Goal: Complete application form

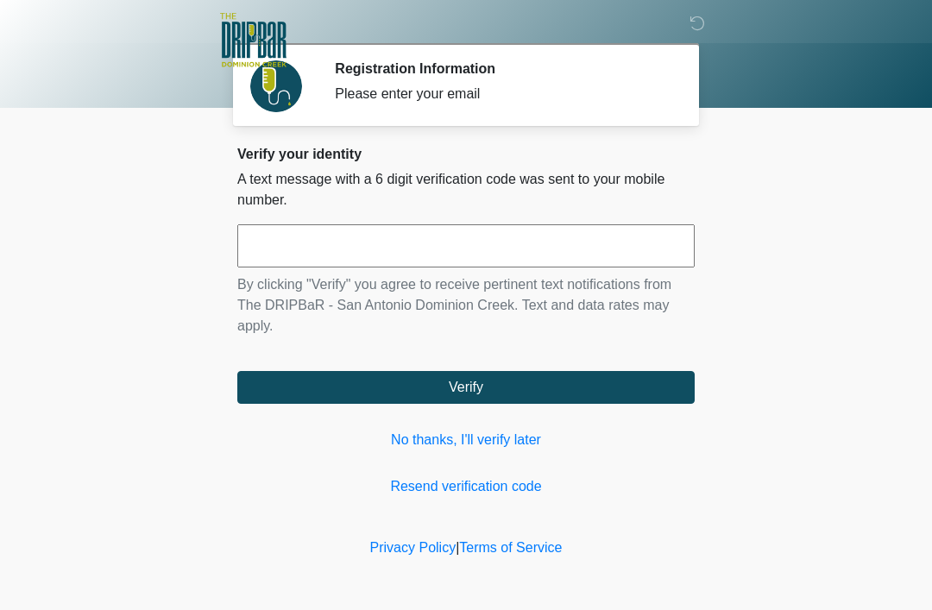
click at [280, 241] on input "text" at bounding box center [466, 245] width 458 height 43
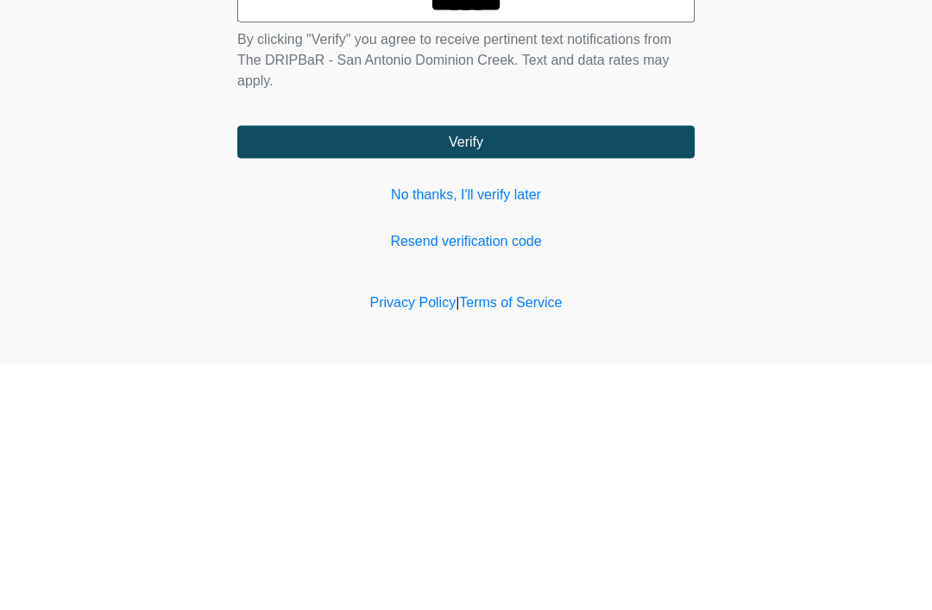
type input "******"
click at [458, 371] on button "Verify" at bounding box center [466, 387] width 458 height 33
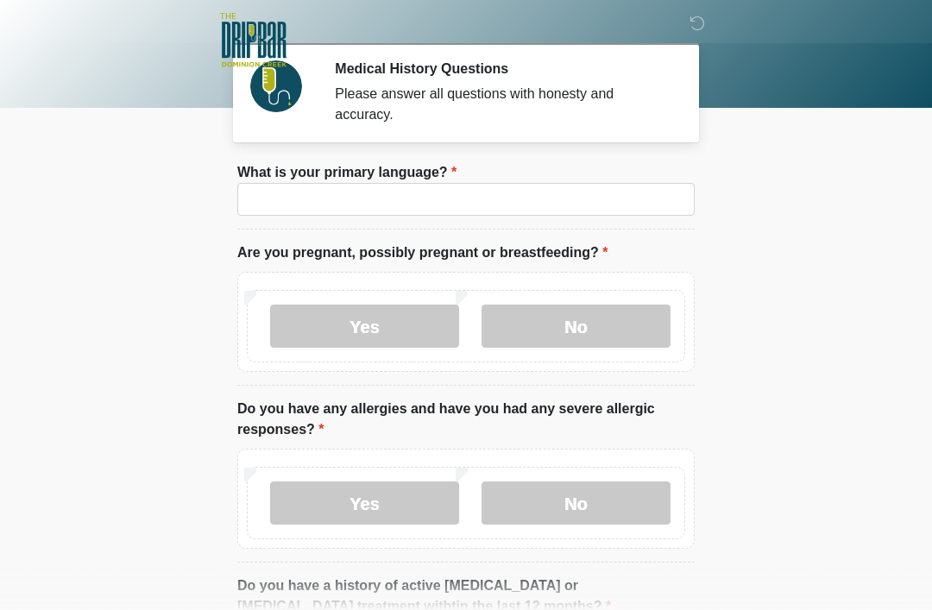
click at [36, 594] on body "‎ ‎ ‎ ‎ Medical History Questions Please answer all questions with honesty and …" at bounding box center [466, 305] width 932 height 610
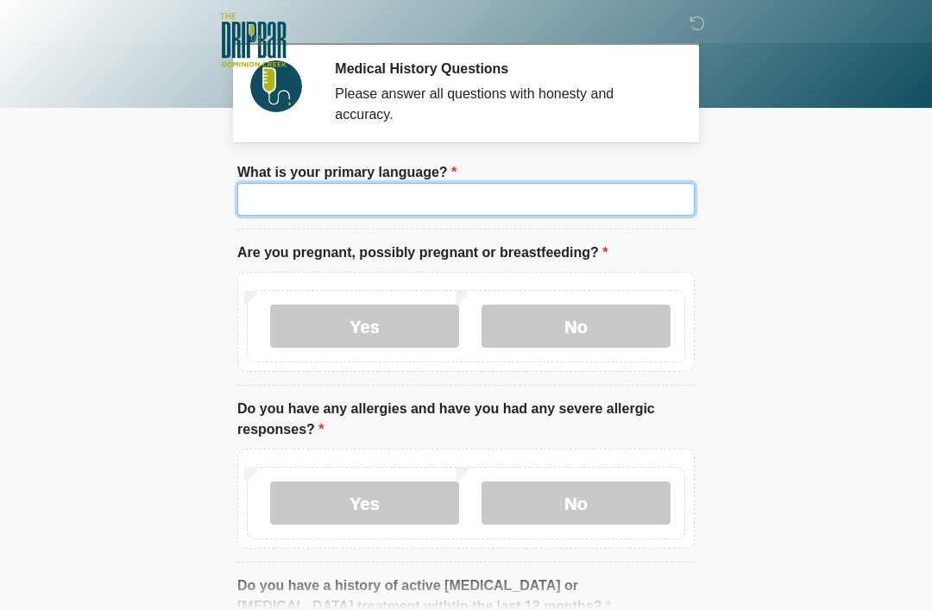
click at [287, 193] on input "What is your primary language?" at bounding box center [466, 199] width 458 height 33
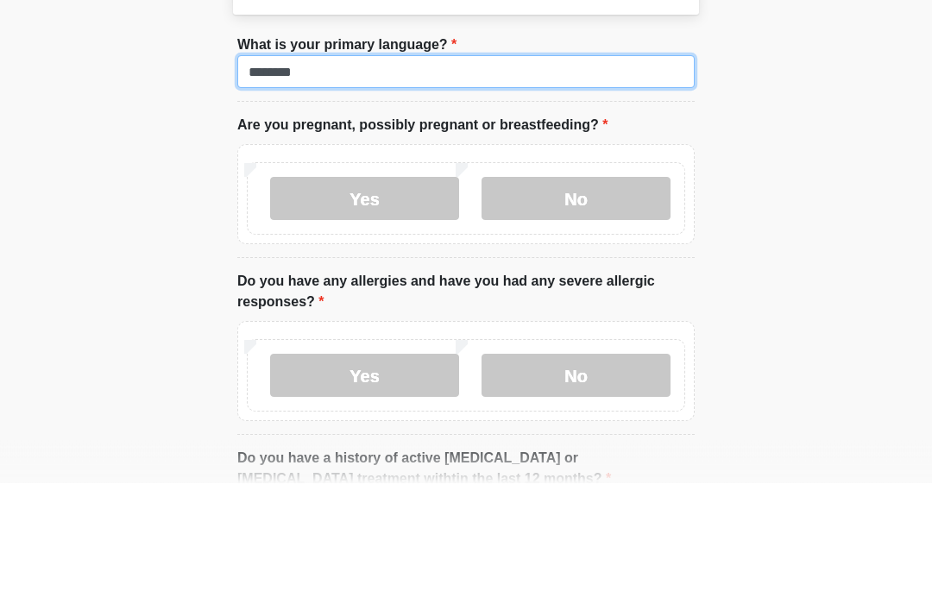
type input "*******"
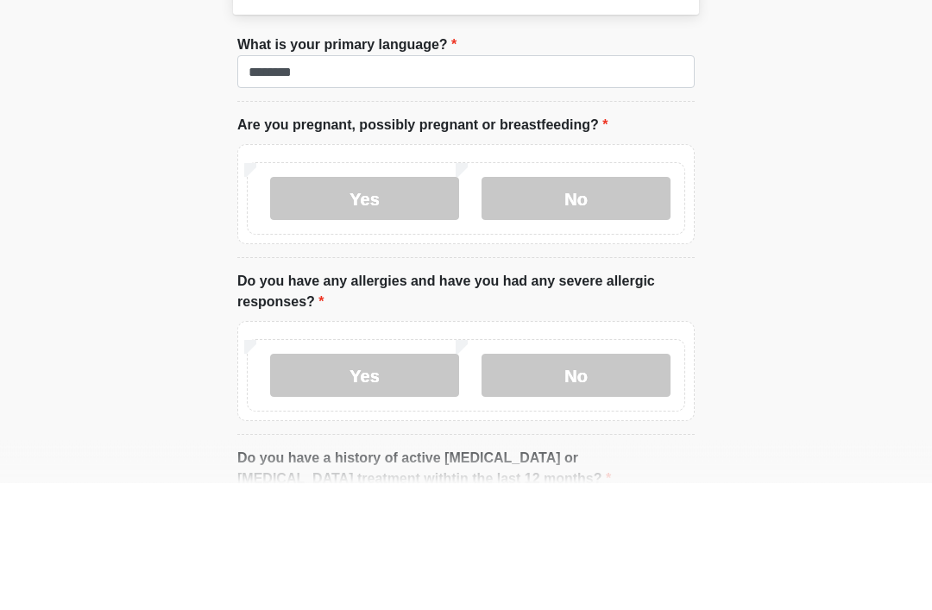
click at [539, 305] on label "No" at bounding box center [576, 326] width 189 height 43
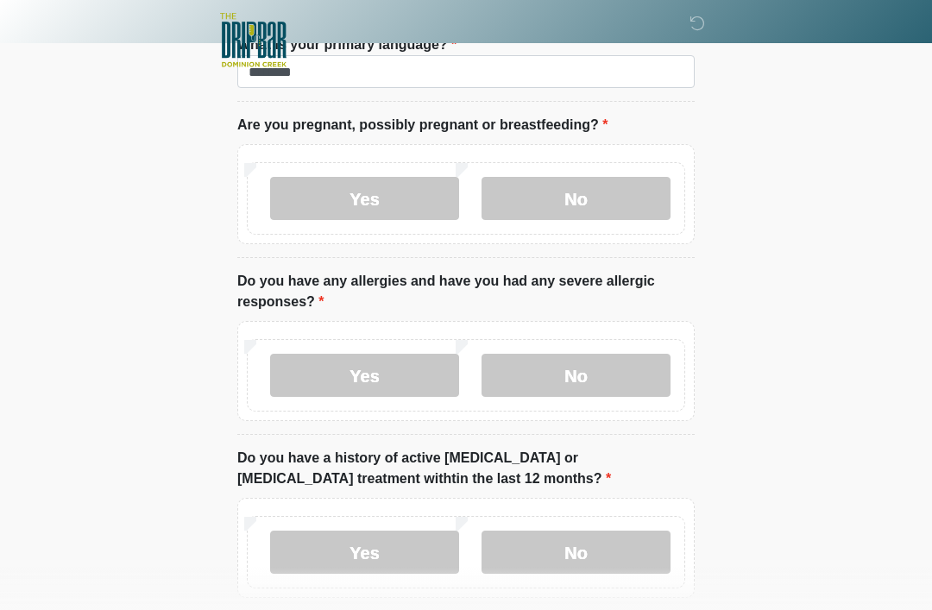
click at [535, 369] on label "No" at bounding box center [576, 375] width 189 height 43
click at [563, 559] on label "No" at bounding box center [576, 552] width 189 height 43
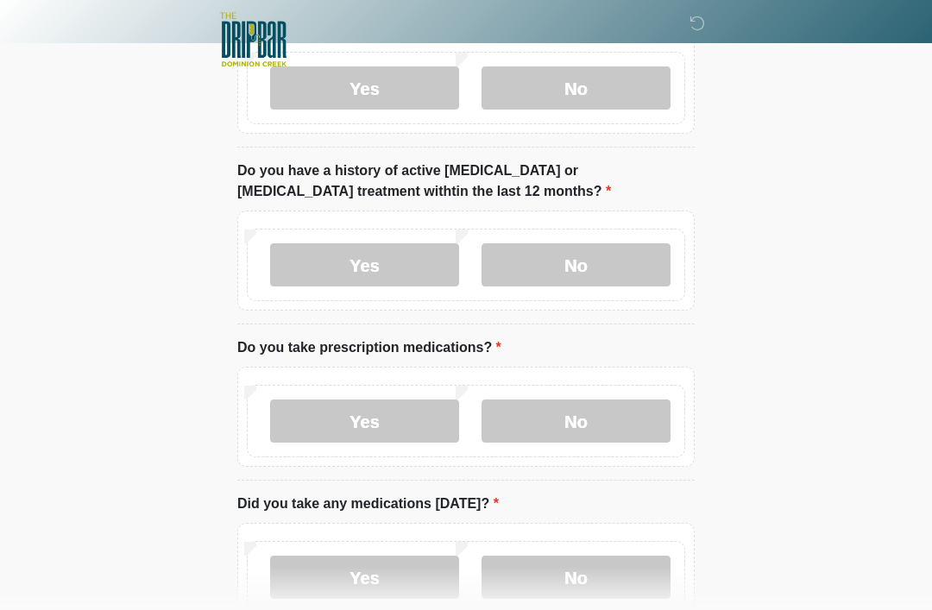
scroll to position [420, 0]
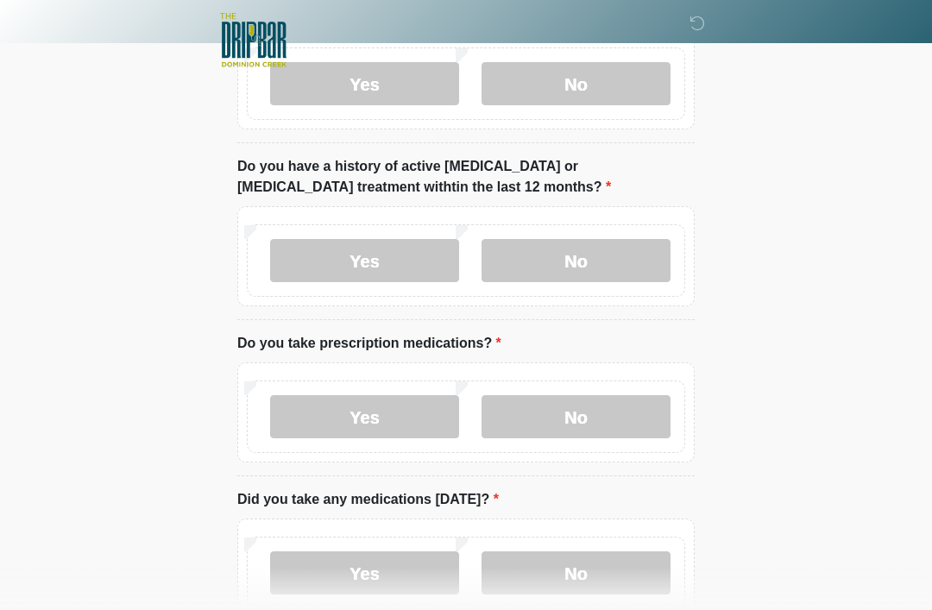
click at [340, 424] on label "Yes" at bounding box center [364, 416] width 189 height 43
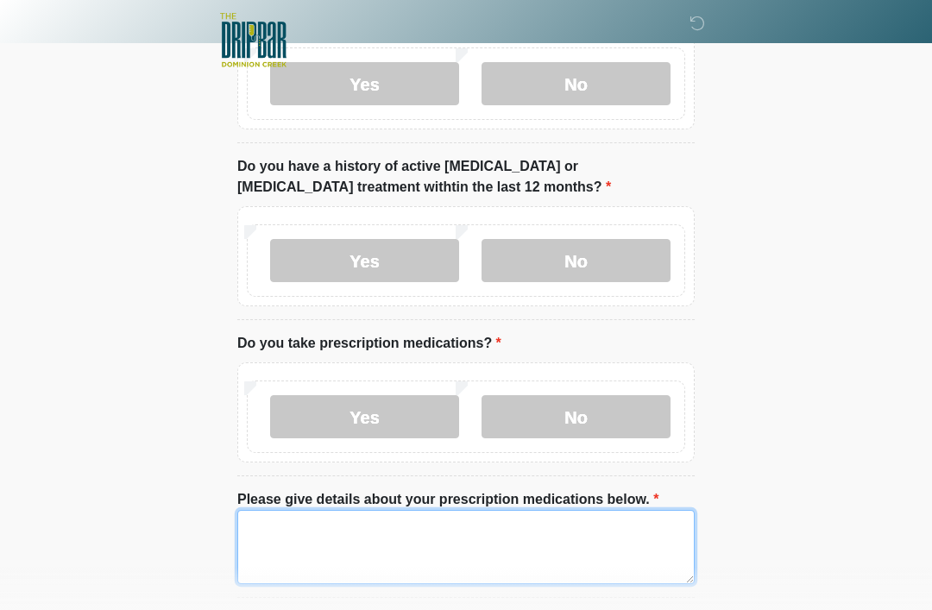
click at [270, 530] on textarea "Please give details about your prescription medications below." at bounding box center [466, 547] width 458 height 74
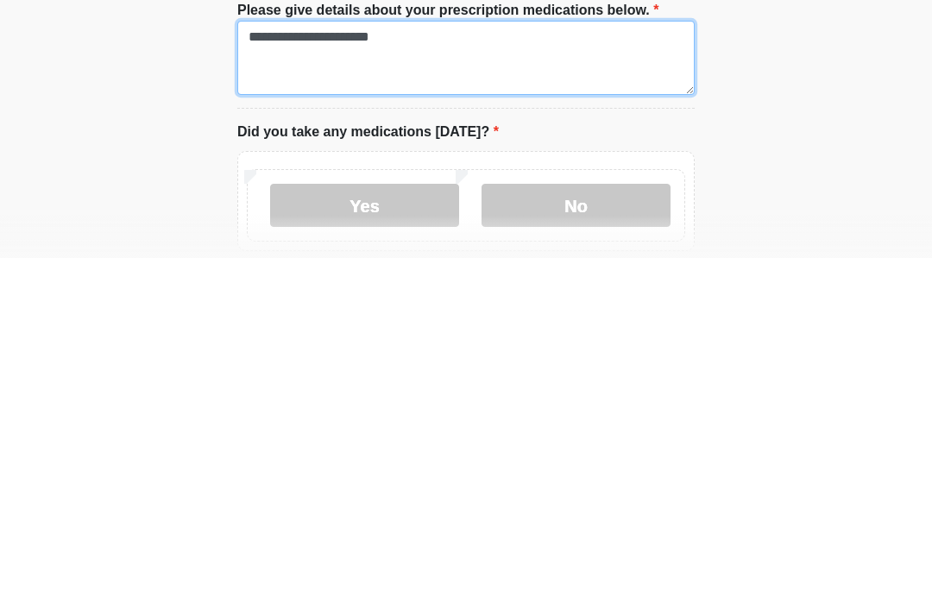
scroll to position [565, 0]
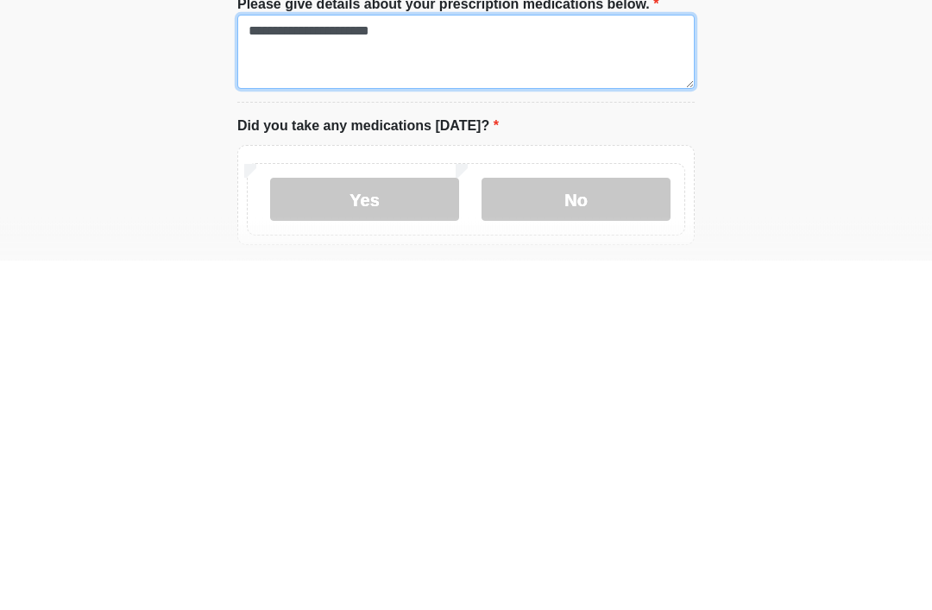
type textarea "**********"
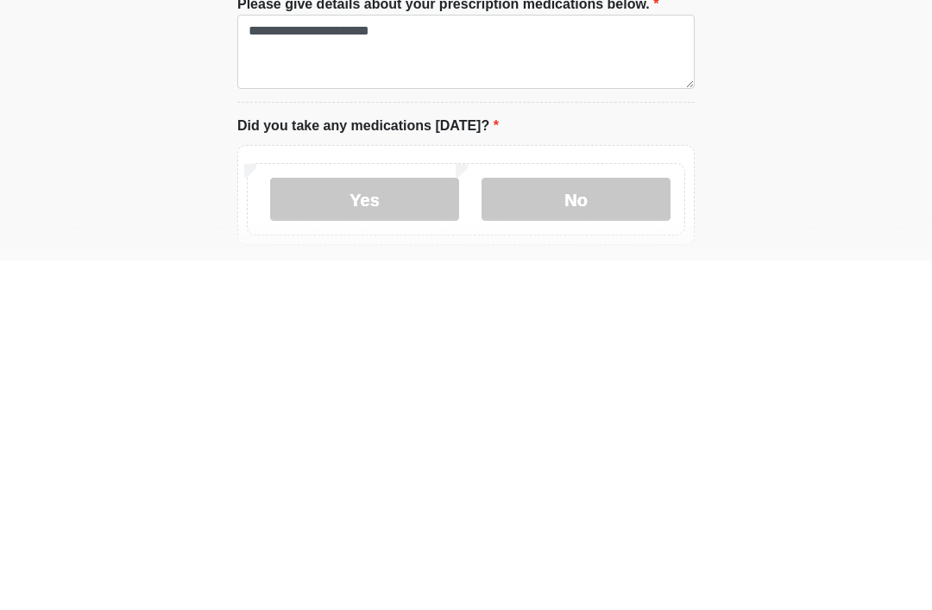
click at [297, 528] on label "Yes" at bounding box center [364, 549] width 189 height 43
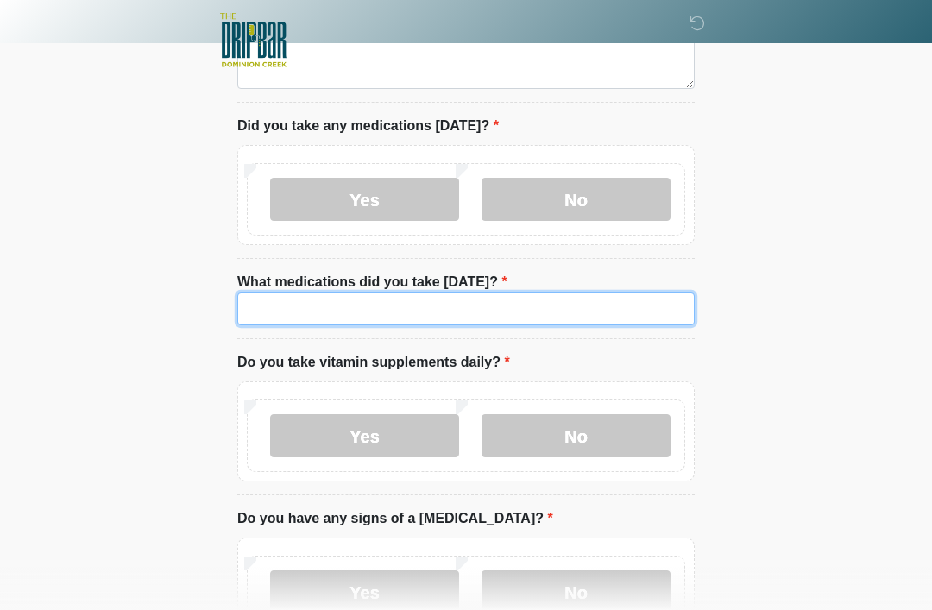
click at [266, 301] on input "What medications did you take today?" at bounding box center [466, 309] width 458 height 33
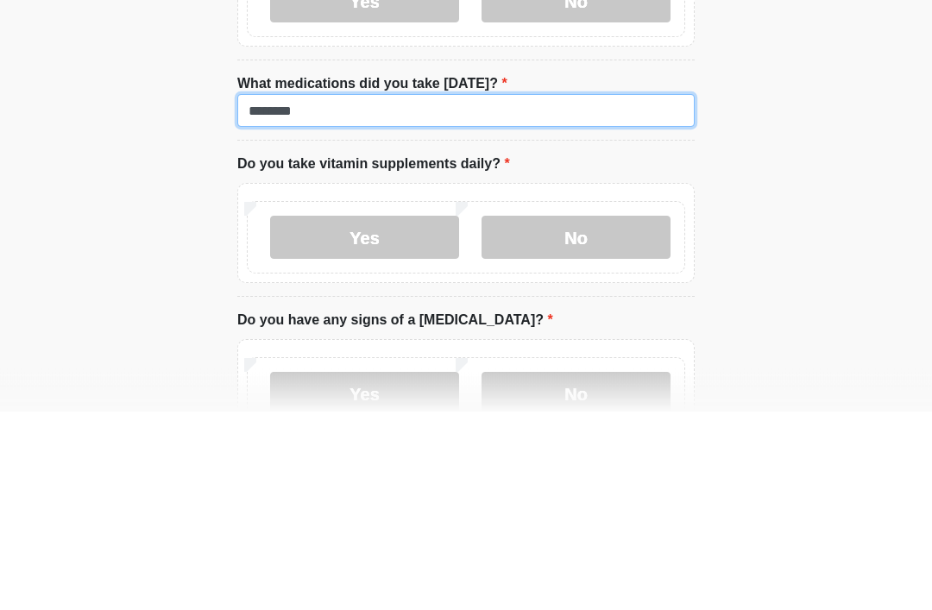
type input "********"
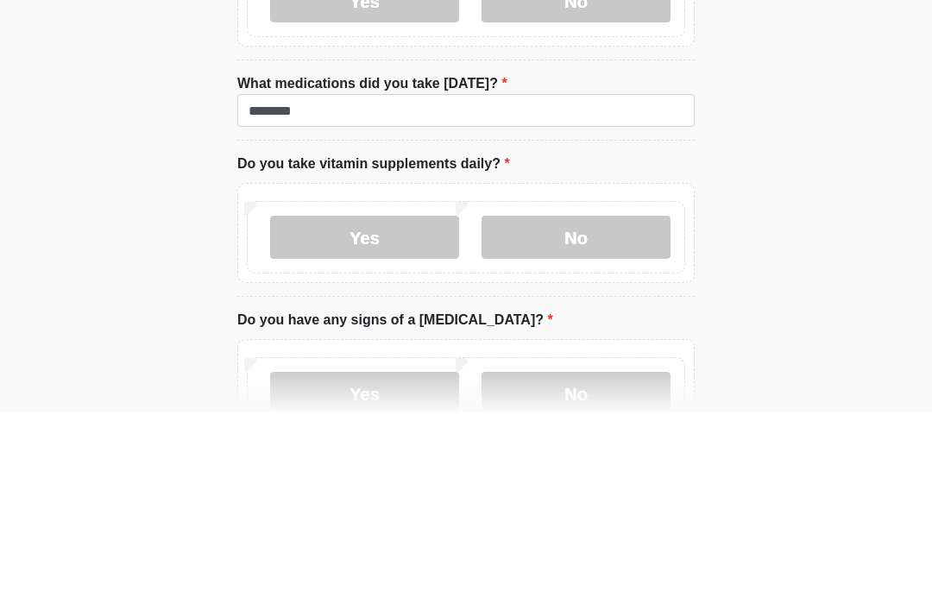
click at [565, 415] on label "No" at bounding box center [576, 436] width 189 height 43
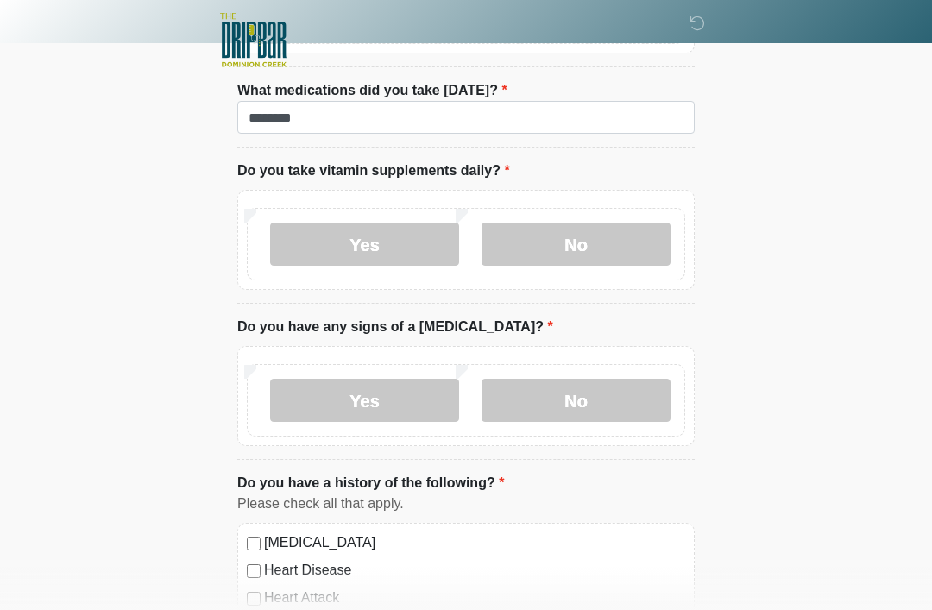
scroll to position [1106, 0]
click at [559, 401] on label "No" at bounding box center [576, 401] width 189 height 43
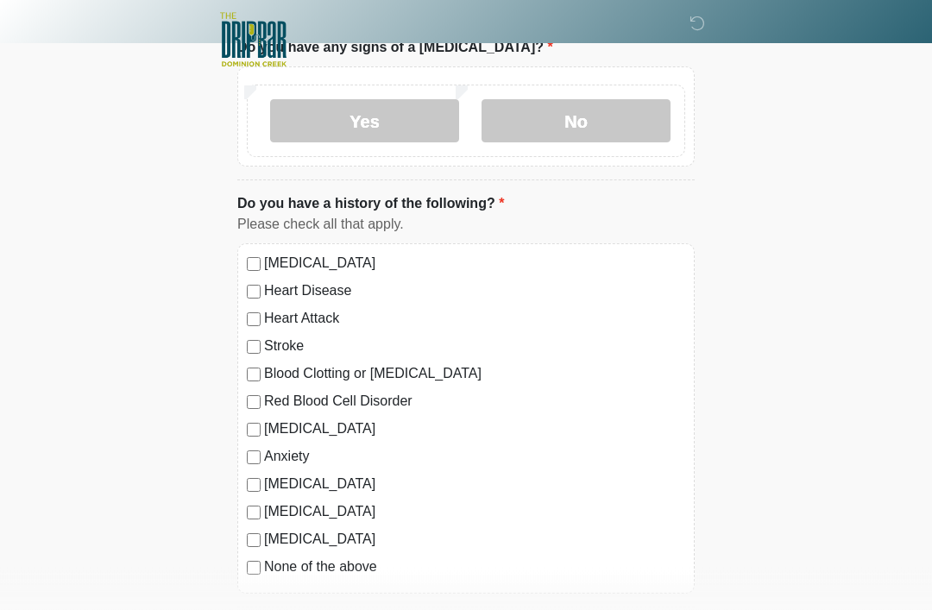
scroll to position [1386, 0]
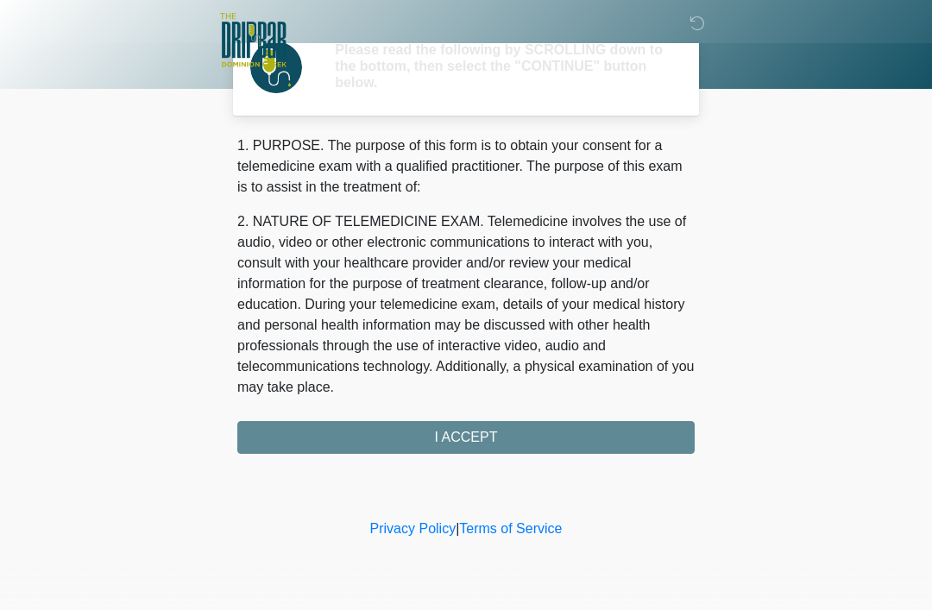
scroll to position [0, 0]
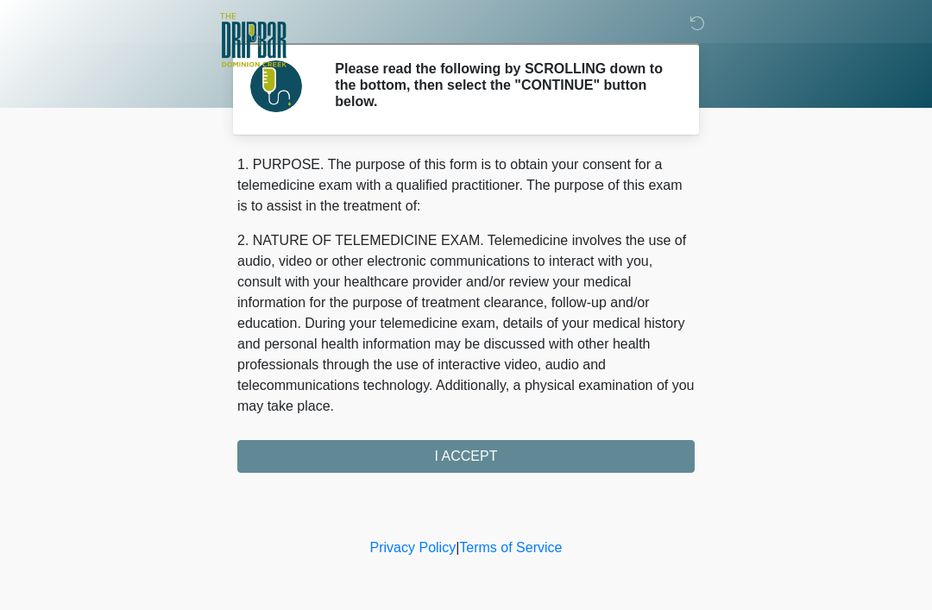
click at [450, 451] on div "1. PURPOSE. The purpose of this form is to obtain your consent for a telemedici…" at bounding box center [466, 314] width 458 height 319
click at [470, 448] on div "1. PURPOSE. The purpose of this form is to obtain your consent for a telemedici…" at bounding box center [466, 314] width 458 height 319
click at [442, 457] on div "1. PURPOSE. The purpose of this form is to obtain your consent for a telemedici…" at bounding box center [466, 314] width 458 height 319
click at [445, 454] on div "1. PURPOSE. The purpose of this form is to obtain your consent for a telemedici…" at bounding box center [466, 314] width 458 height 319
click at [458, 449] on div "1. PURPOSE. The purpose of this form is to obtain your consent for a telemedici…" at bounding box center [466, 314] width 458 height 319
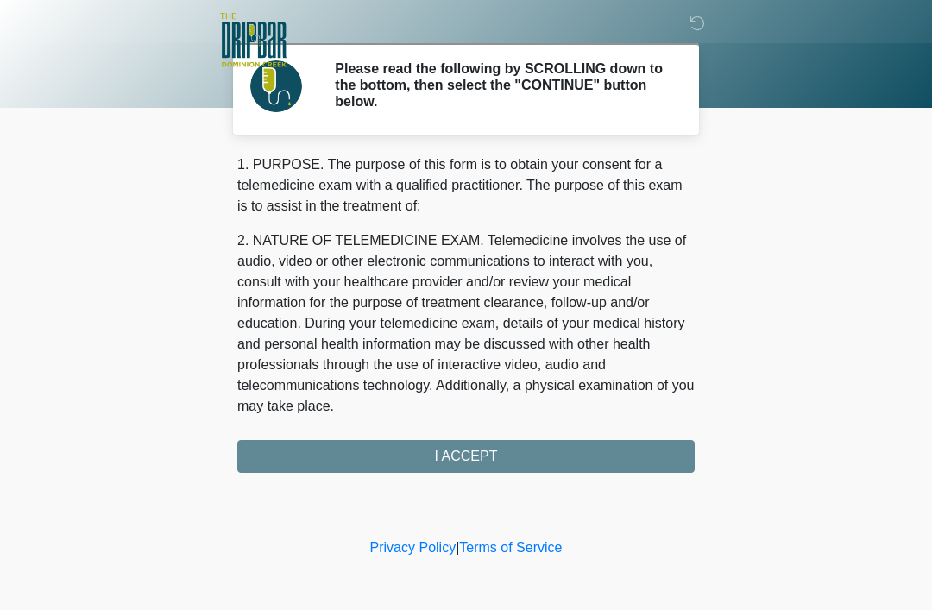
click at [453, 453] on div "1. PURPOSE. The purpose of this form is to obtain your consent for a telemedici…" at bounding box center [466, 314] width 458 height 319
click at [461, 456] on div "1. PURPOSE. The purpose of this form is to obtain your consent for a telemedici…" at bounding box center [466, 314] width 458 height 319
click at [443, 457] on div "1. PURPOSE. The purpose of this form is to obtain your consent for a telemedici…" at bounding box center [466, 314] width 458 height 319
click at [469, 451] on div "1. PURPOSE. The purpose of this form is to obtain your consent for a telemedici…" at bounding box center [466, 314] width 458 height 319
click at [464, 453] on div "1. PURPOSE. The purpose of this form is to obtain your consent for a telemedici…" at bounding box center [466, 314] width 458 height 319
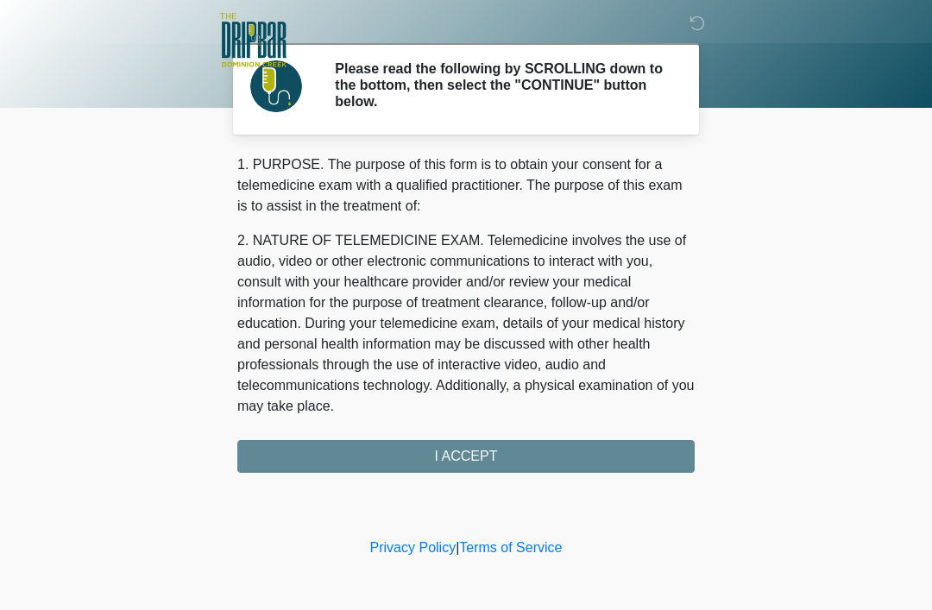
click at [459, 457] on div "1. PURPOSE. The purpose of this form is to obtain your consent for a telemedici…" at bounding box center [466, 314] width 458 height 319
click at [459, 456] on div "1. PURPOSE. The purpose of this form is to obtain your consent for a telemedici…" at bounding box center [466, 314] width 458 height 319
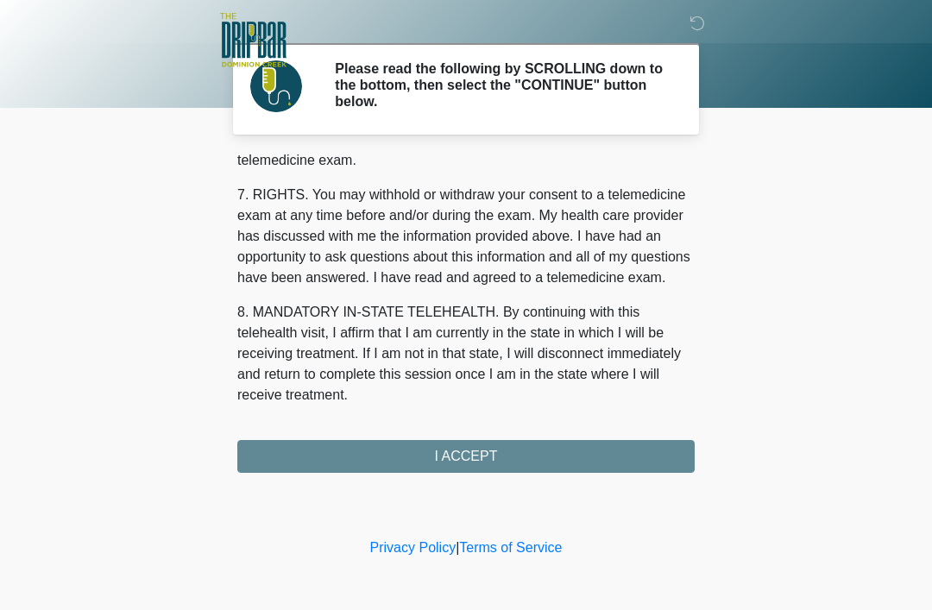
scroll to position [757, 0]
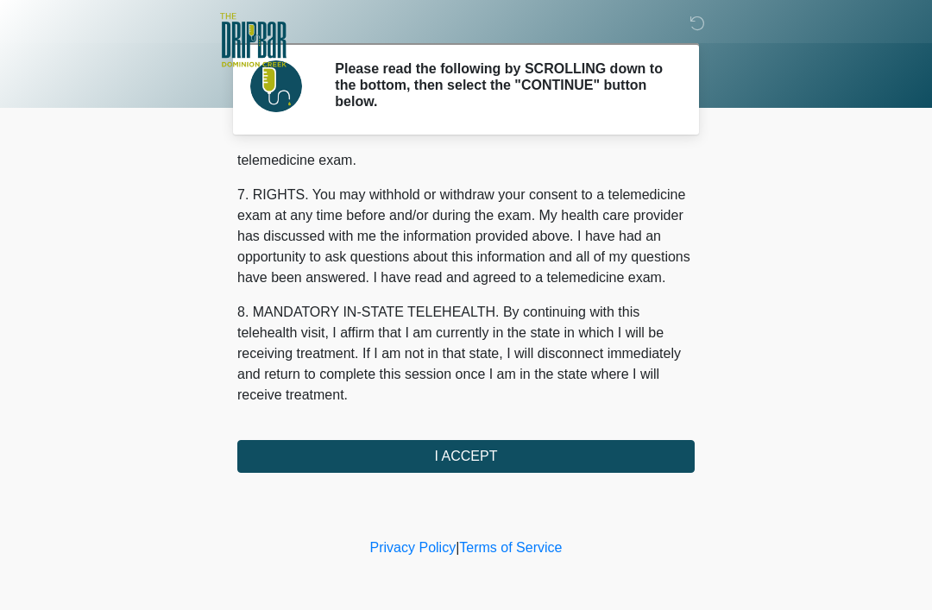
click at [457, 453] on button "I ACCEPT" at bounding box center [466, 456] width 458 height 33
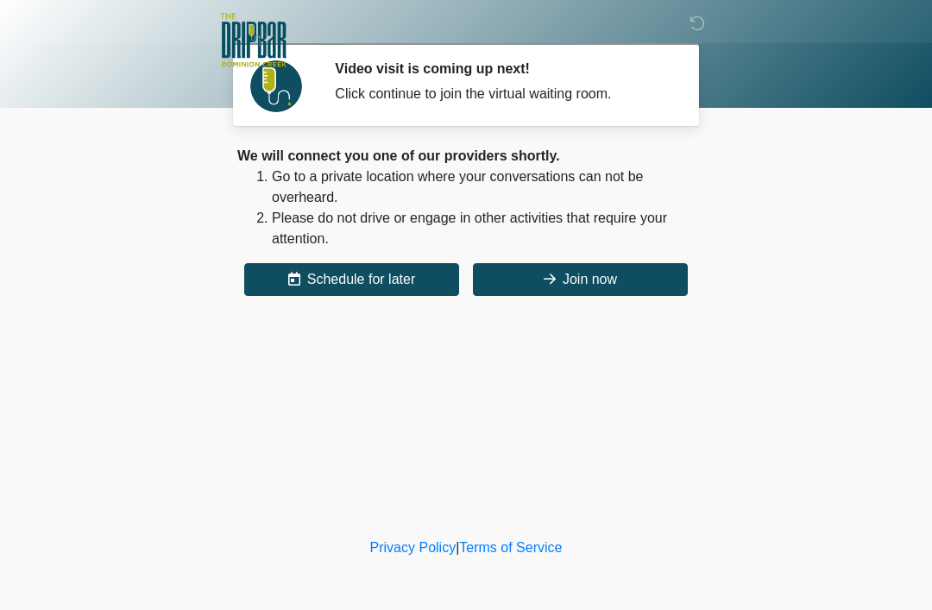
click at [600, 276] on button "Join now" at bounding box center [580, 279] width 215 height 33
